Goal: Check status: Check status

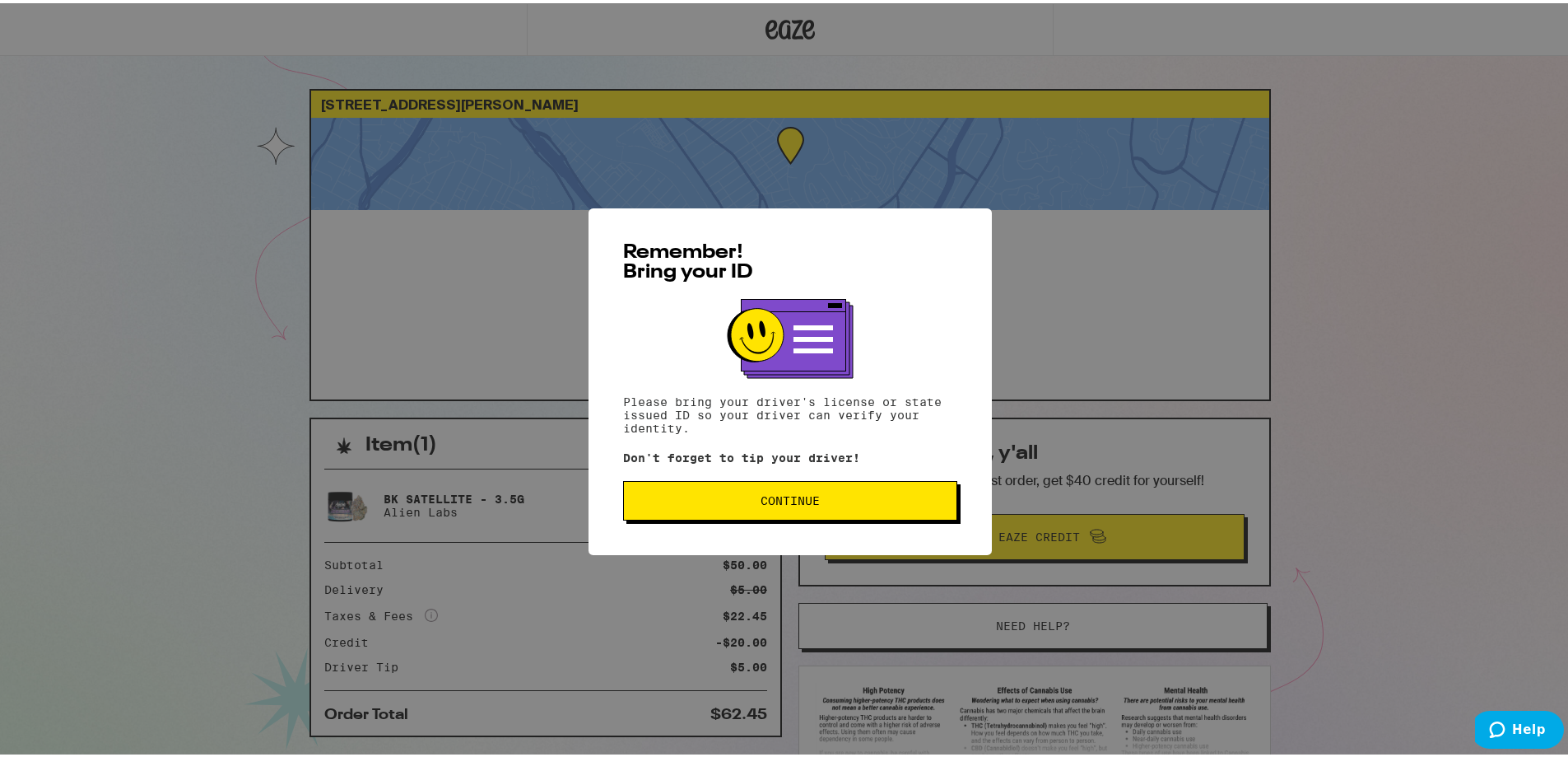
click at [838, 511] on button "Continue" at bounding box center [789, 497] width 334 height 39
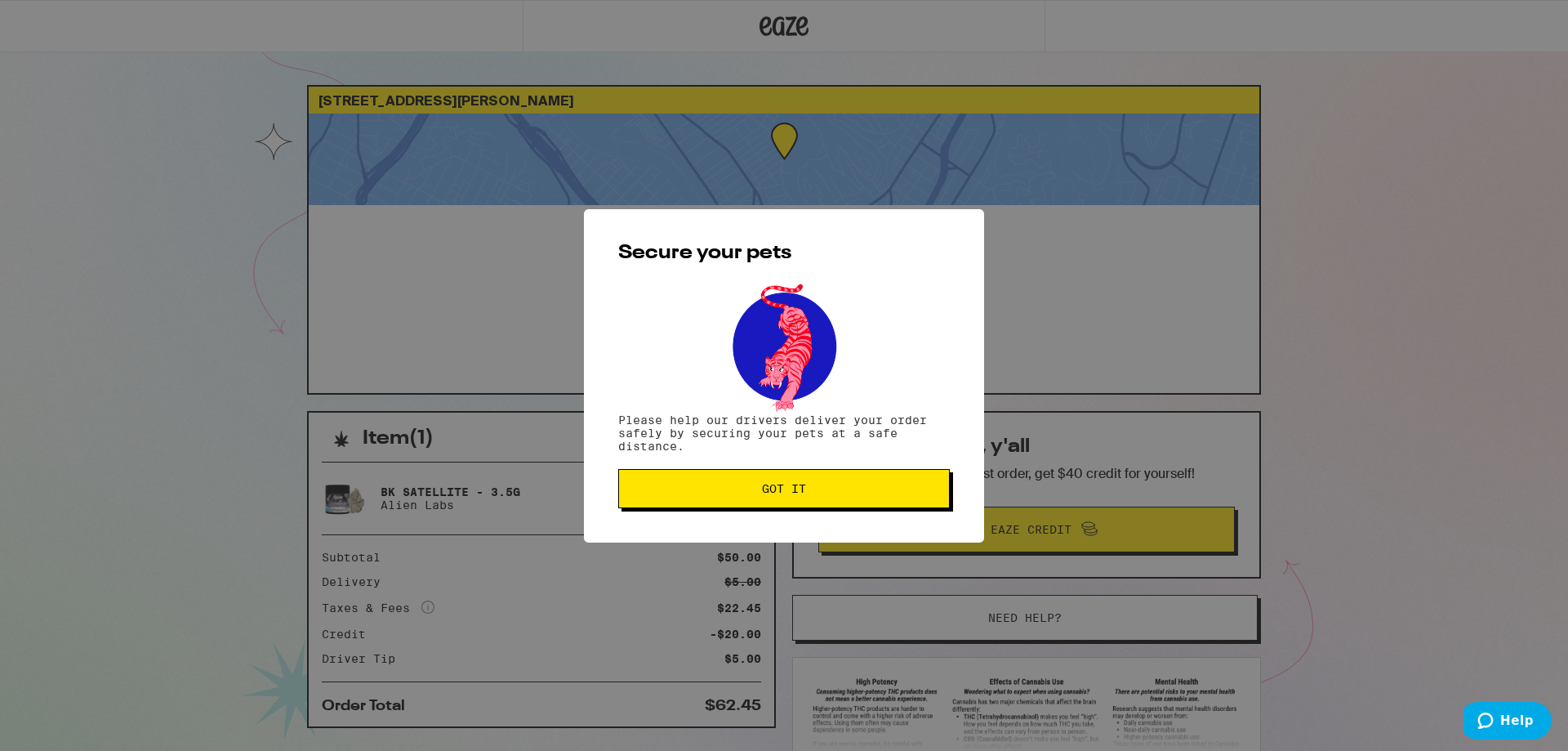
click at [829, 489] on span "Got it" at bounding box center [784, 488] width 304 height 12
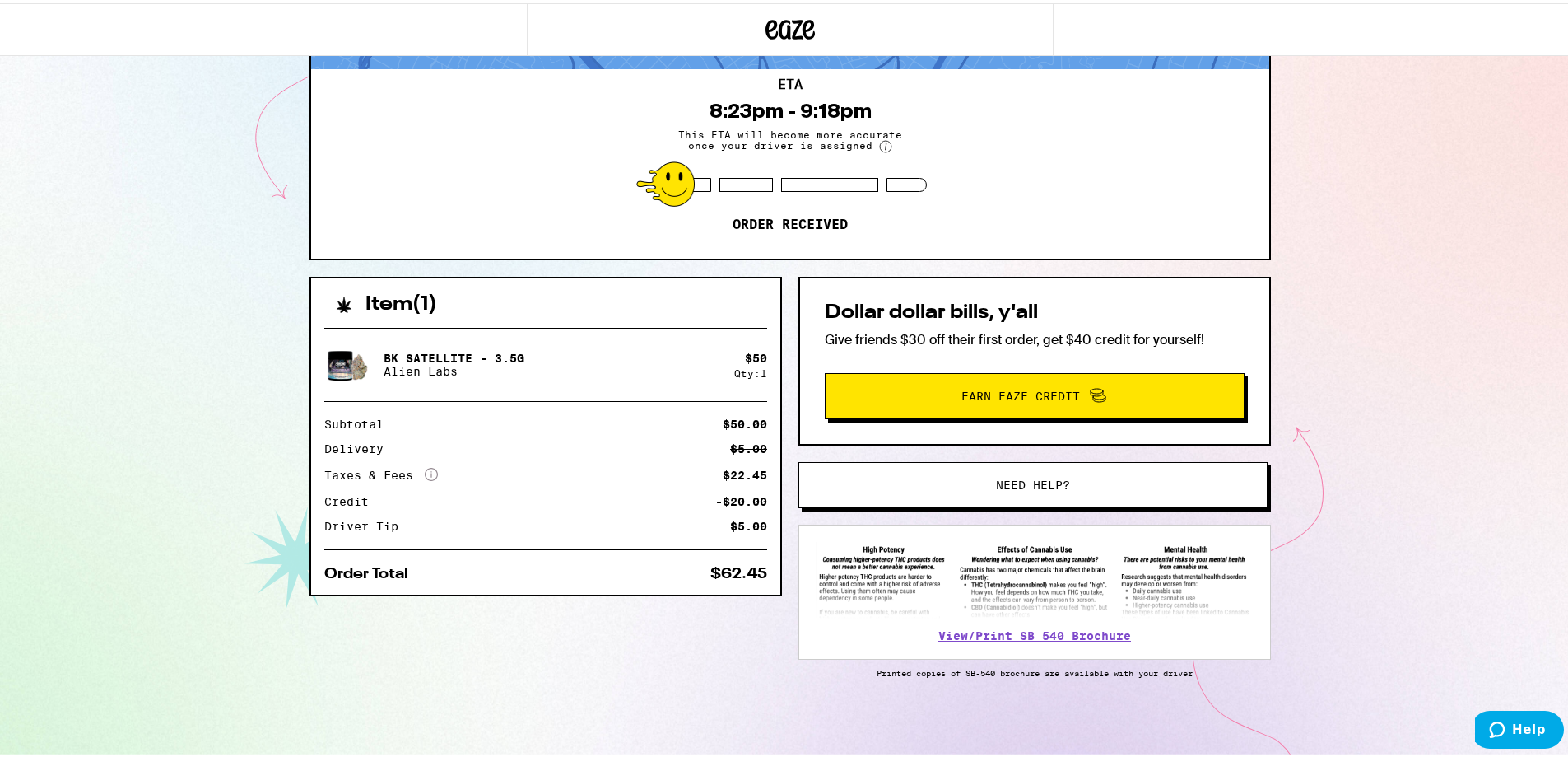
scroll to position [62, 0]
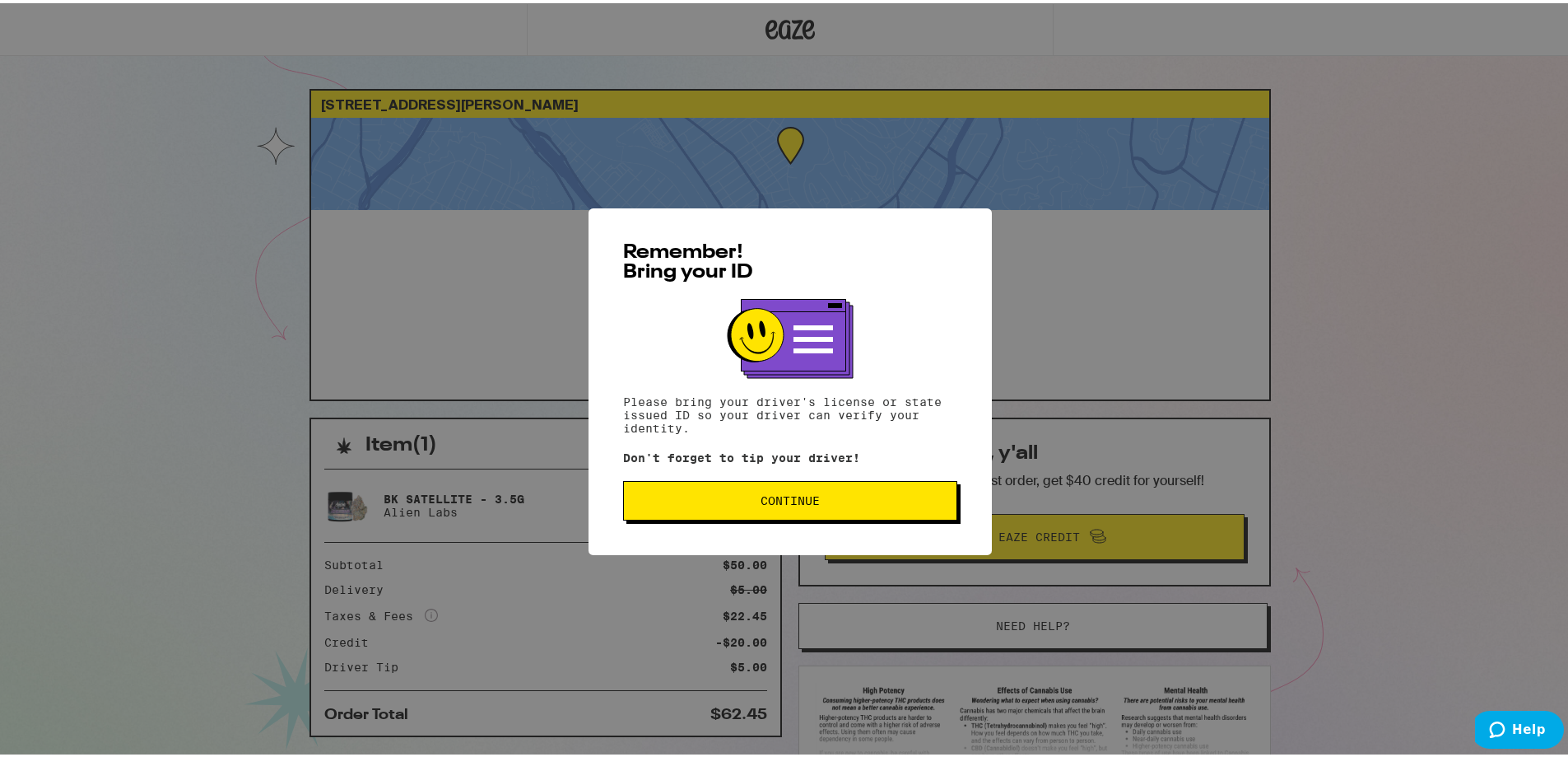
click at [782, 495] on span "Continue" at bounding box center [790, 497] width 59 height 12
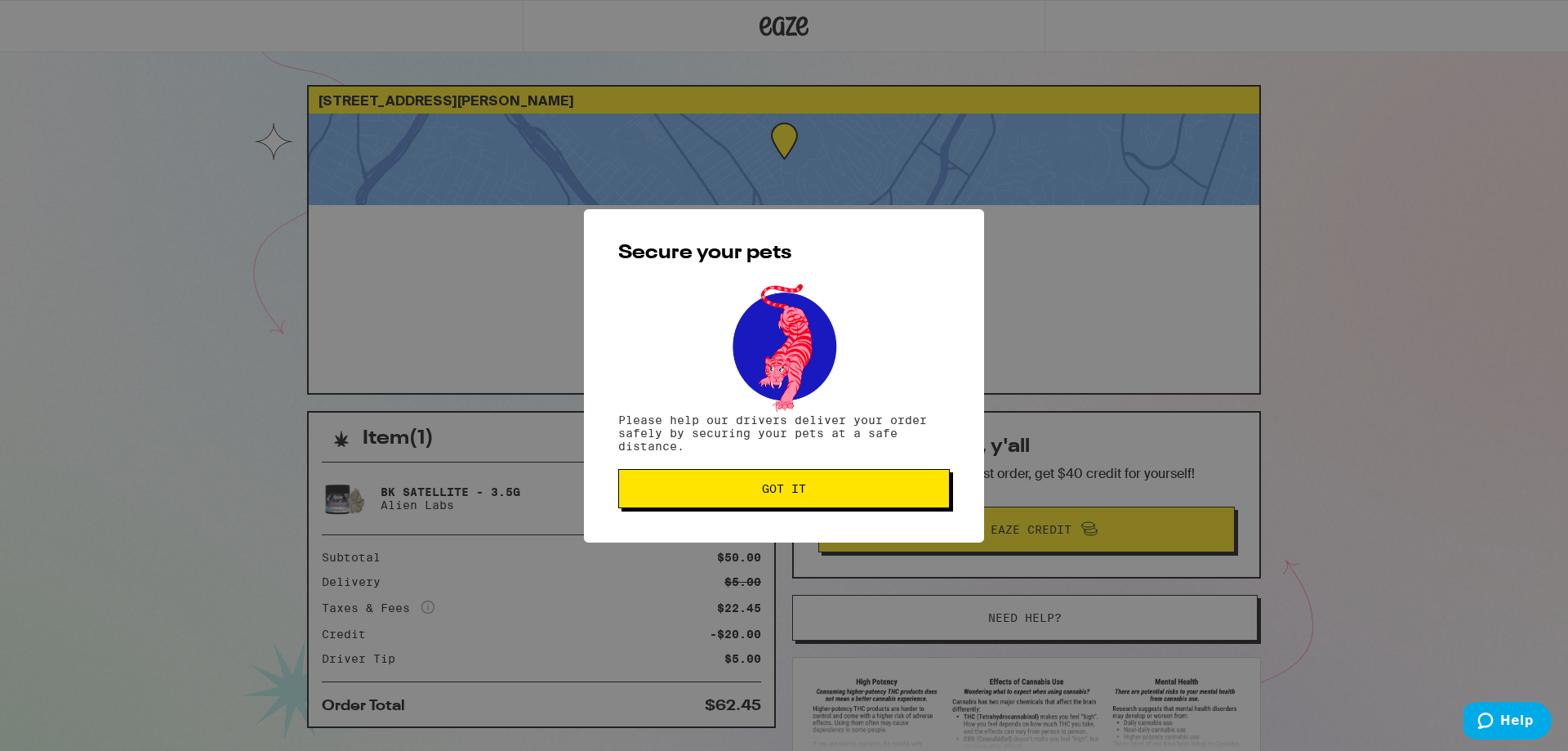
click at [776, 491] on span "Got it" at bounding box center [783, 488] width 44 height 12
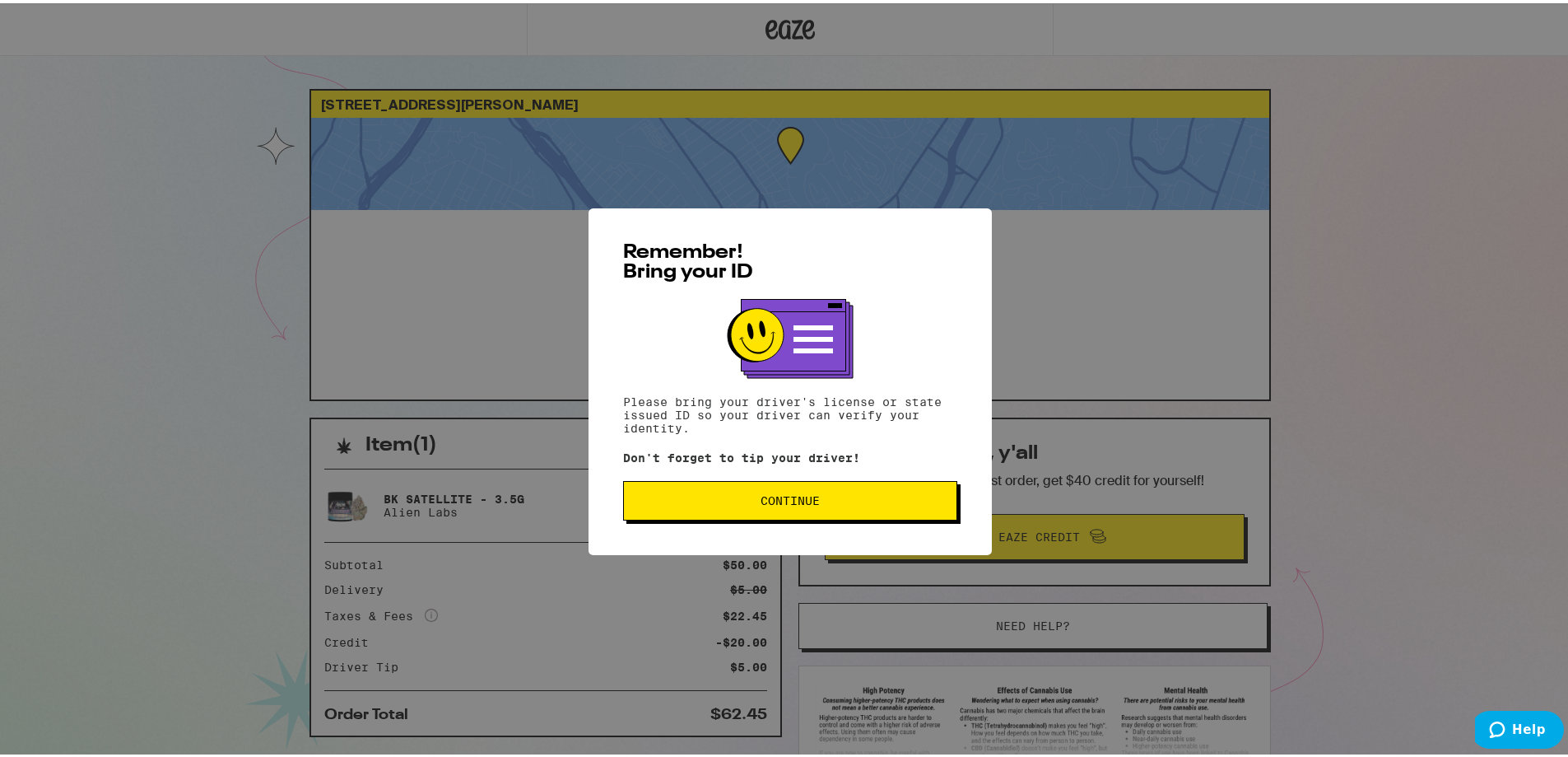
click at [772, 503] on span "Continue" at bounding box center [790, 497] width 59 height 12
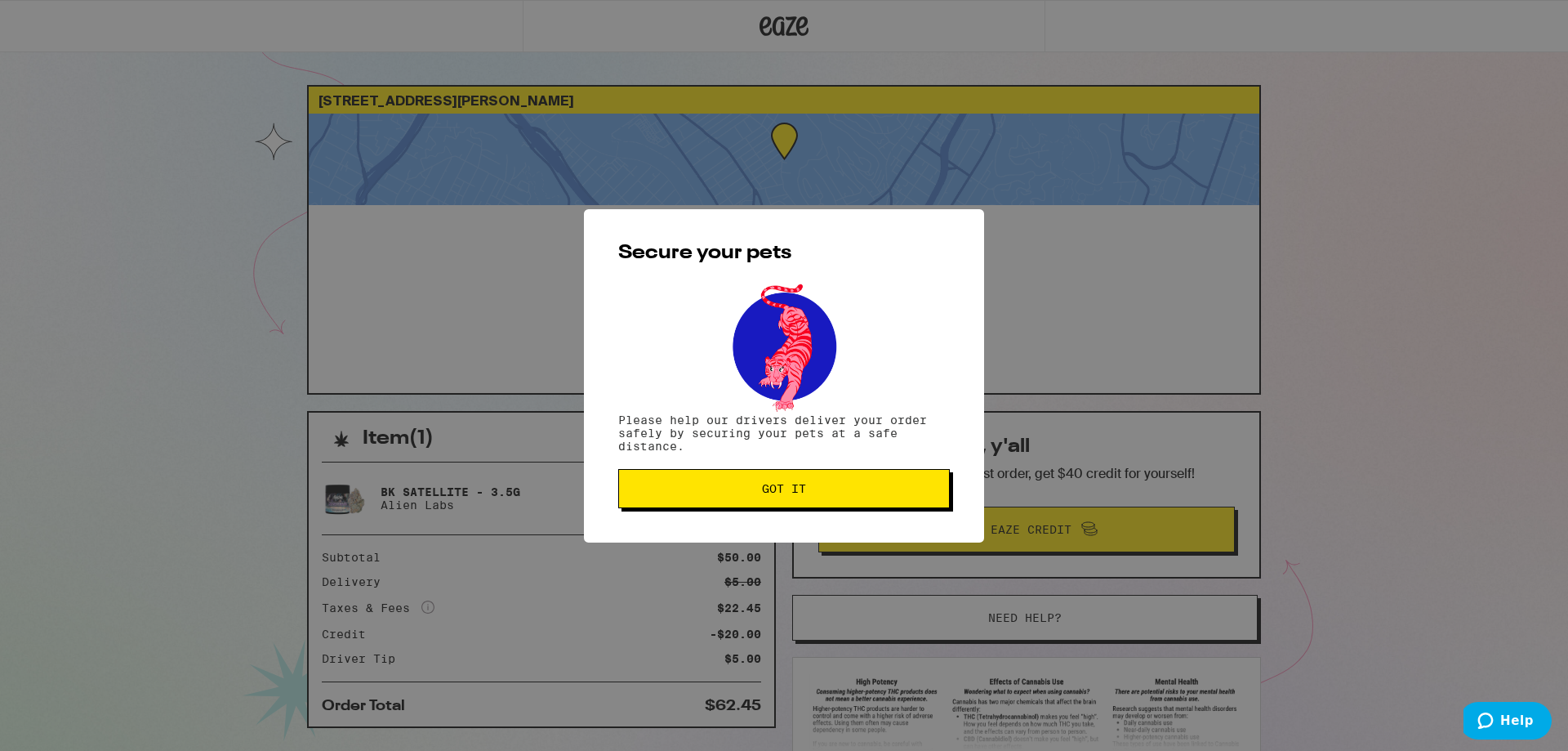
click at [766, 494] on span "Got it" at bounding box center [783, 488] width 44 height 12
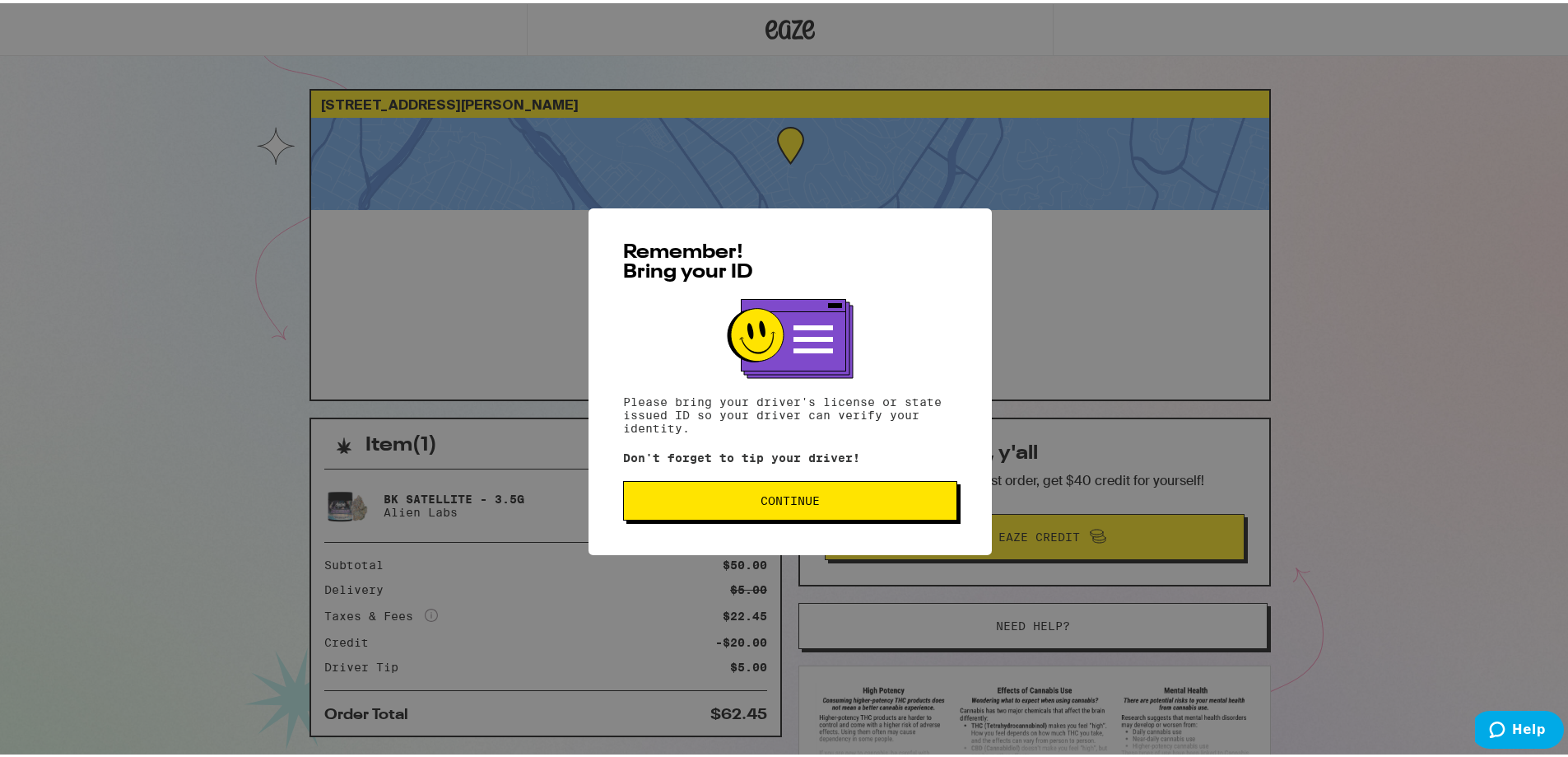
click at [795, 497] on span "Continue" at bounding box center [790, 497] width 59 height 12
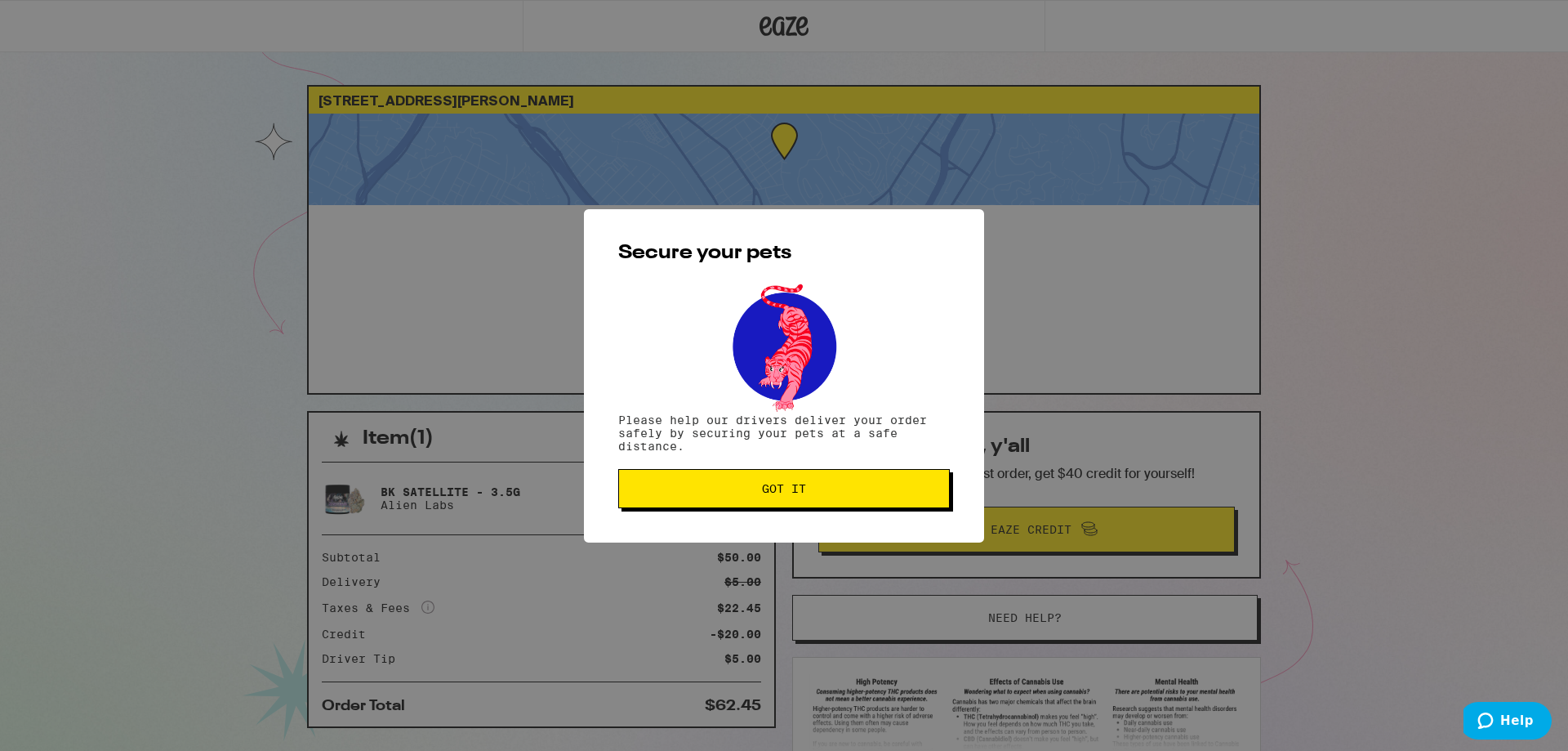
click at [787, 474] on button "Got it" at bounding box center [783, 488] width 331 height 39
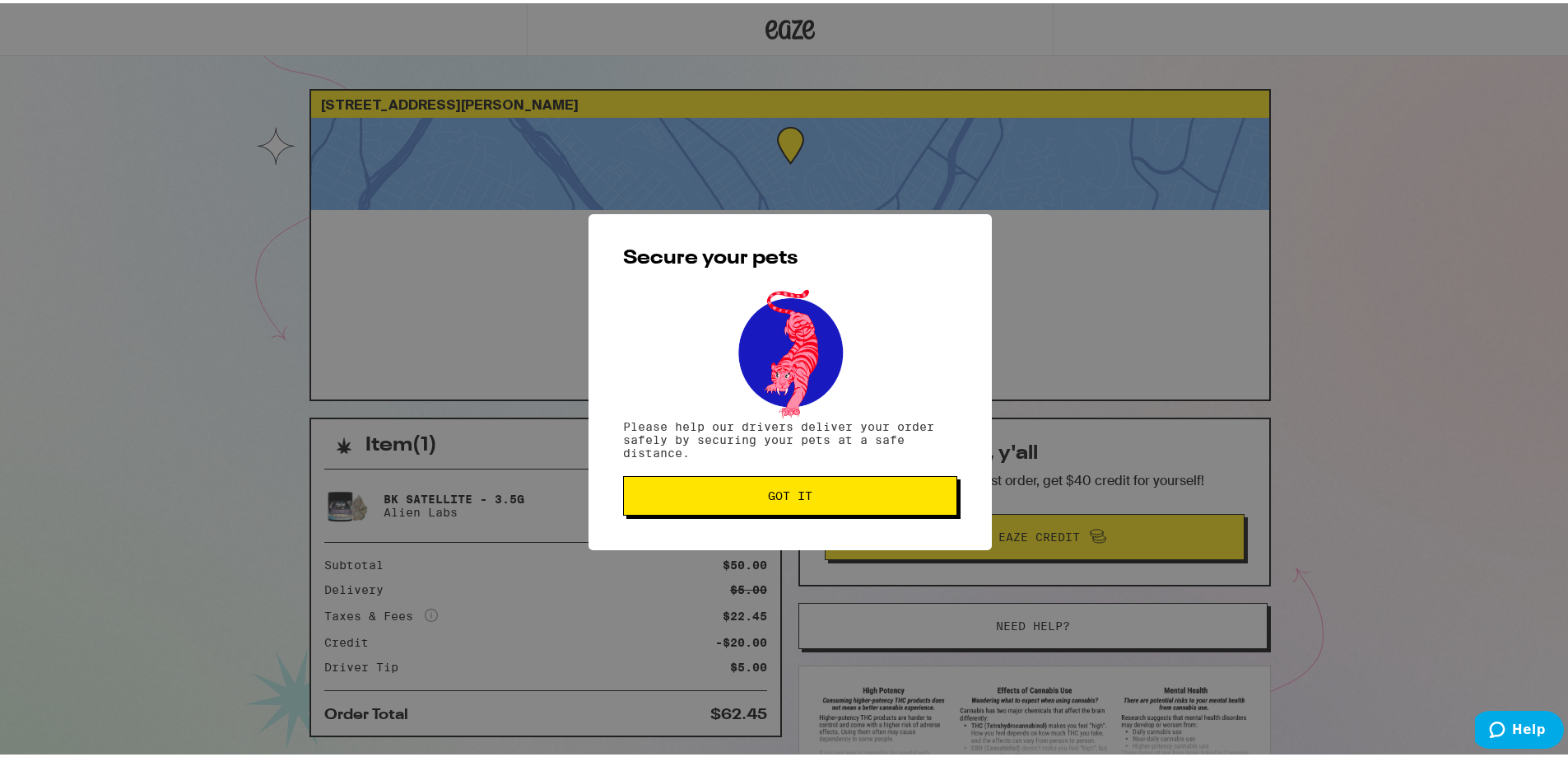
click at [717, 502] on button "Got it" at bounding box center [789, 492] width 334 height 39
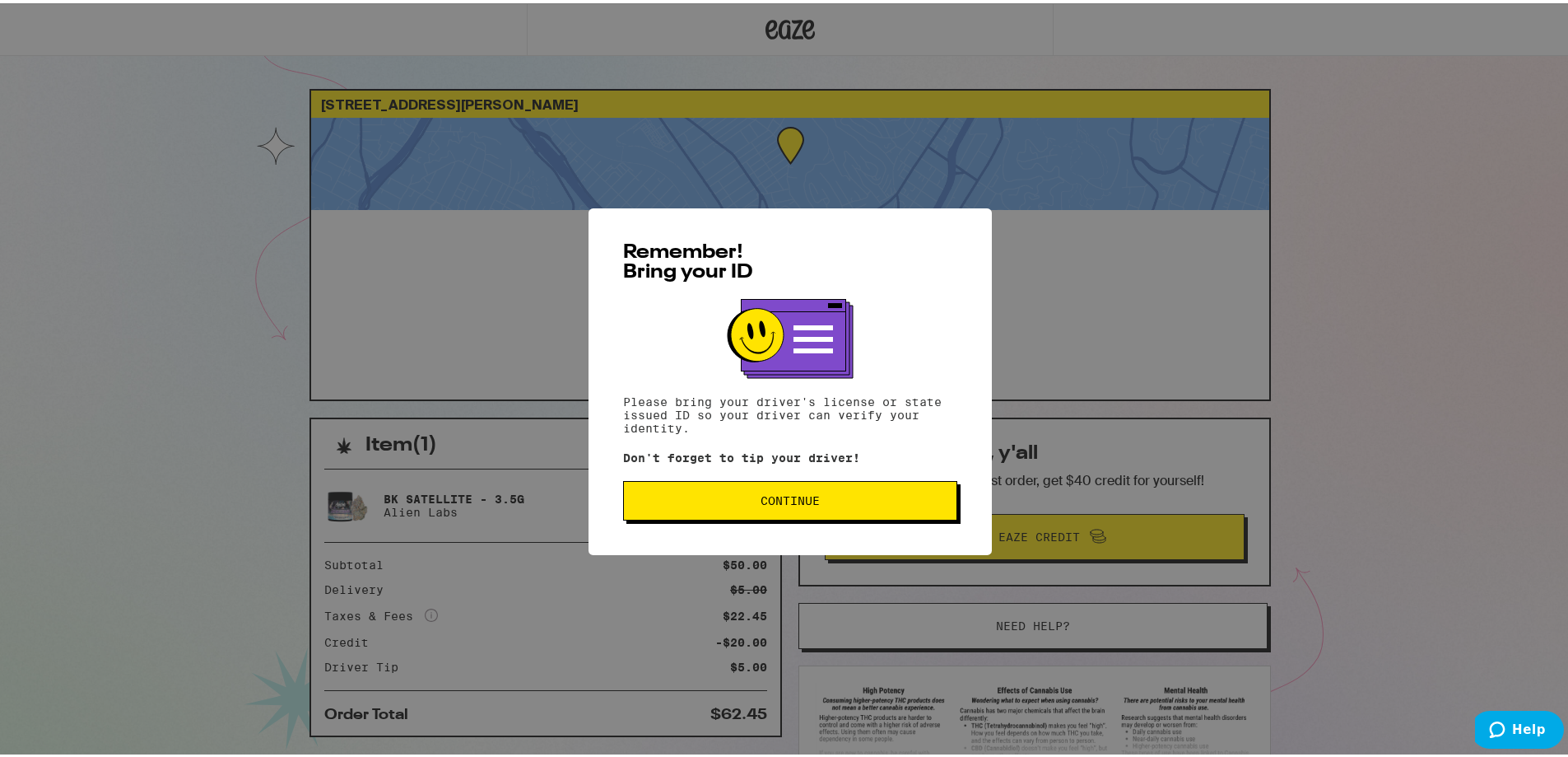
click at [846, 509] on button "Continue" at bounding box center [789, 497] width 334 height 39
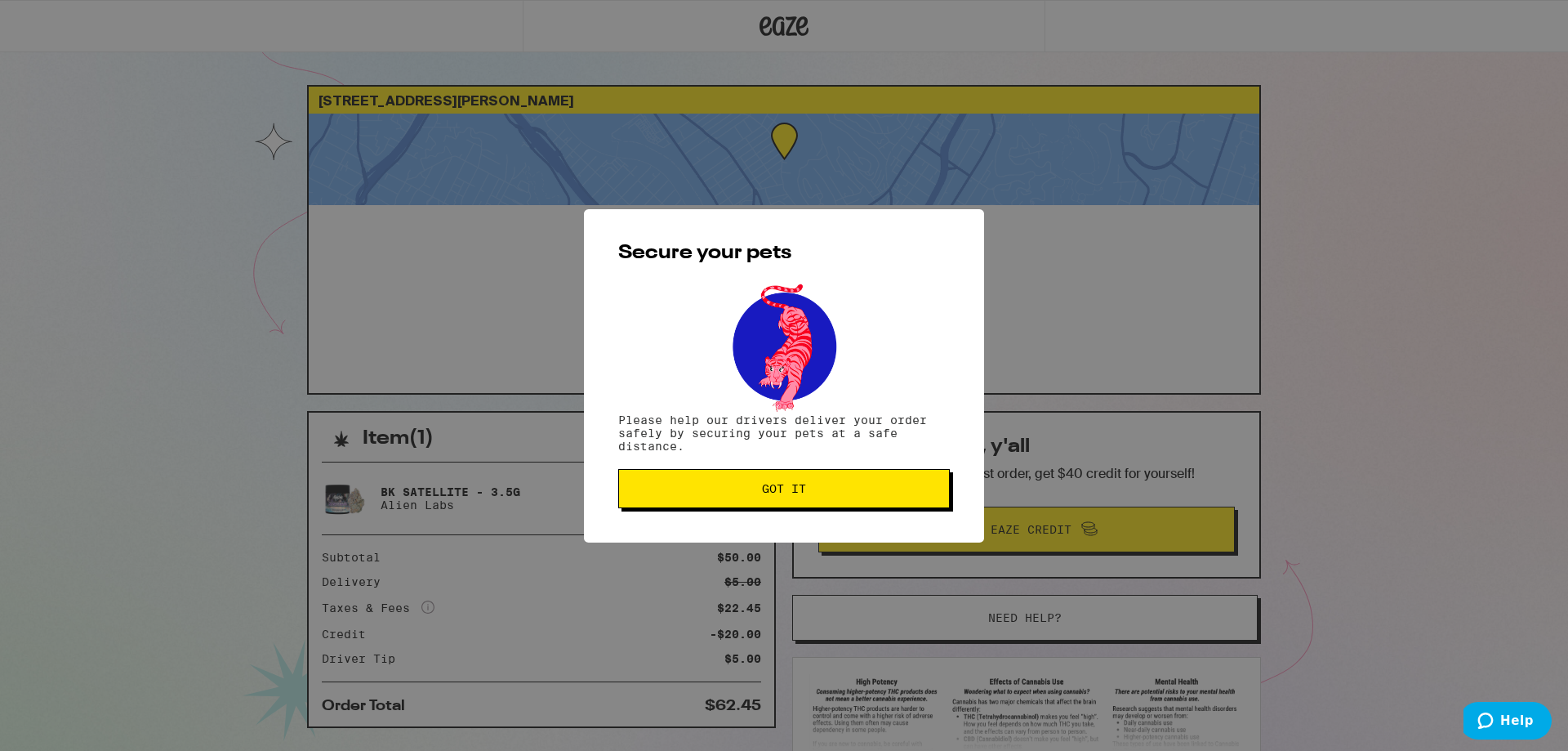
click at [840, 505] on button "Got it" at bounding box center [783, 488] width 331 height 39
